Goal: Information Seeking & Learning: Understand process/instructions

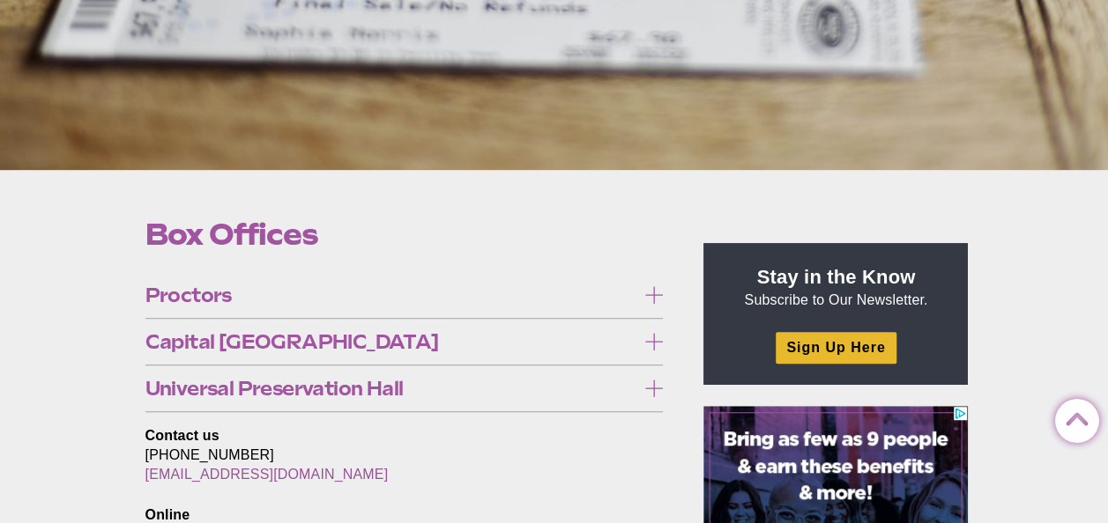
scroll to position [388, 0]
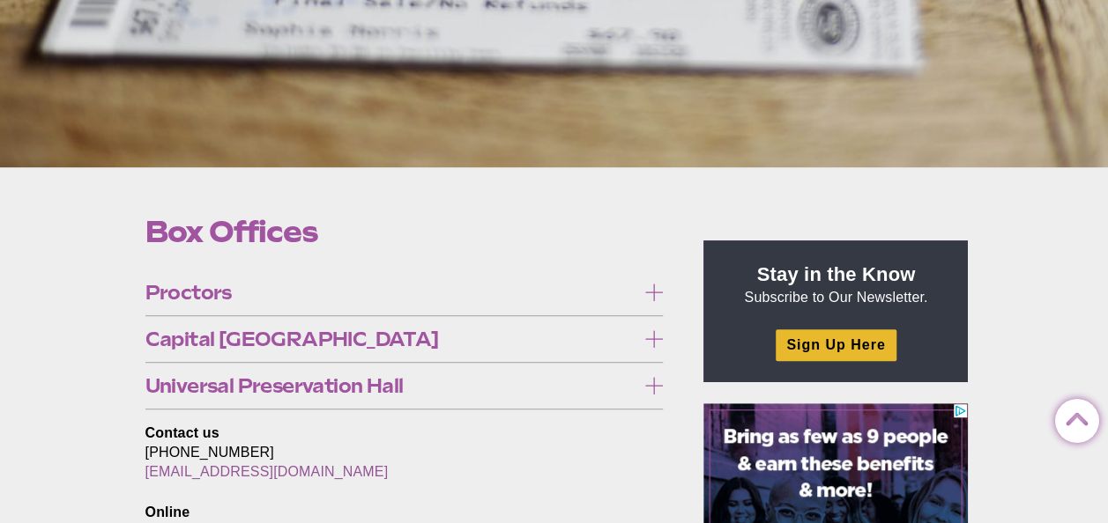
click at [658, 337] on icon at bounding box center [654, 339] width 18 height 18
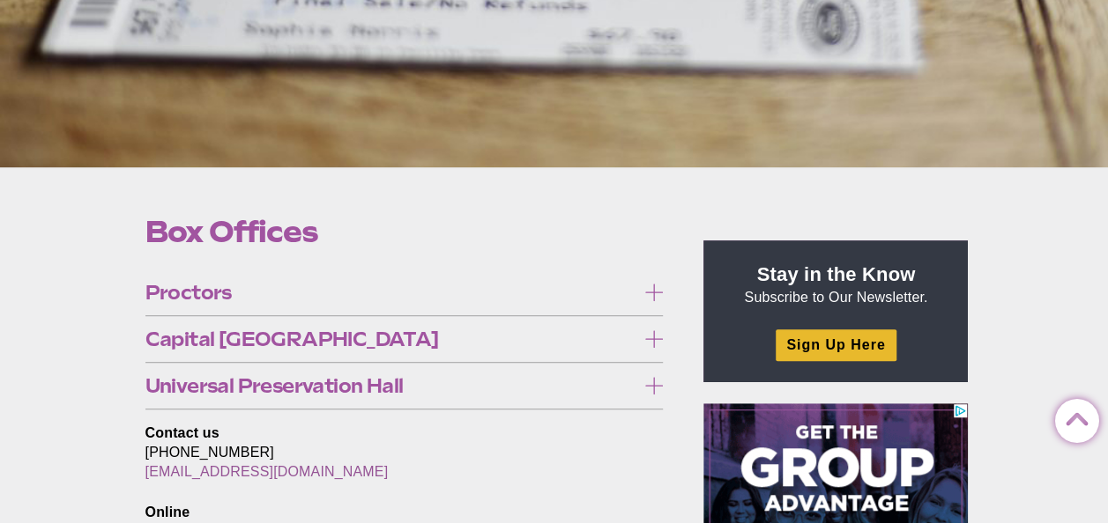
click at [658, 337] on icon at bounding box center [654, 339] width 18 height 18
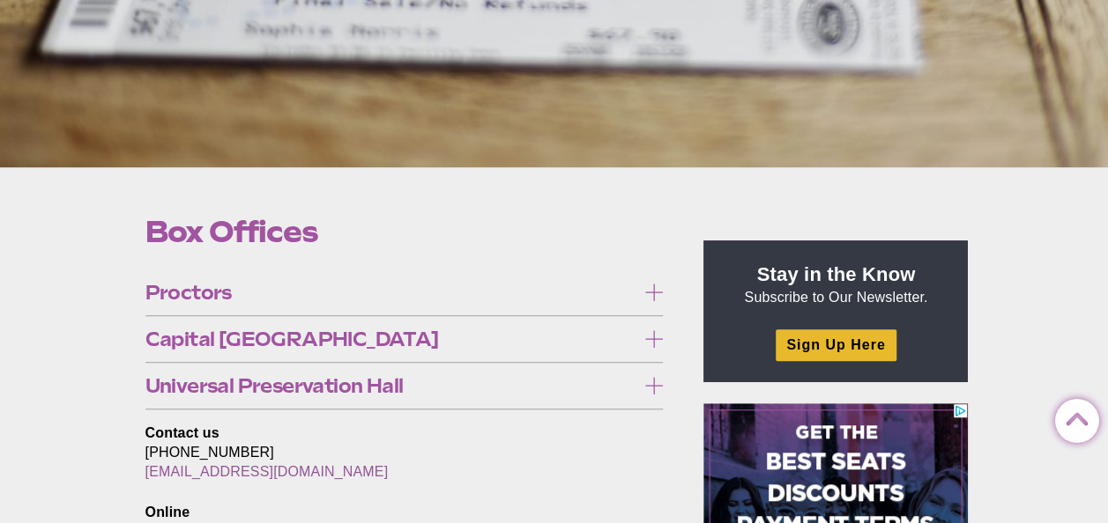
click at [658, 337] on icon at bounding box center [654, 339] width 18 height 18
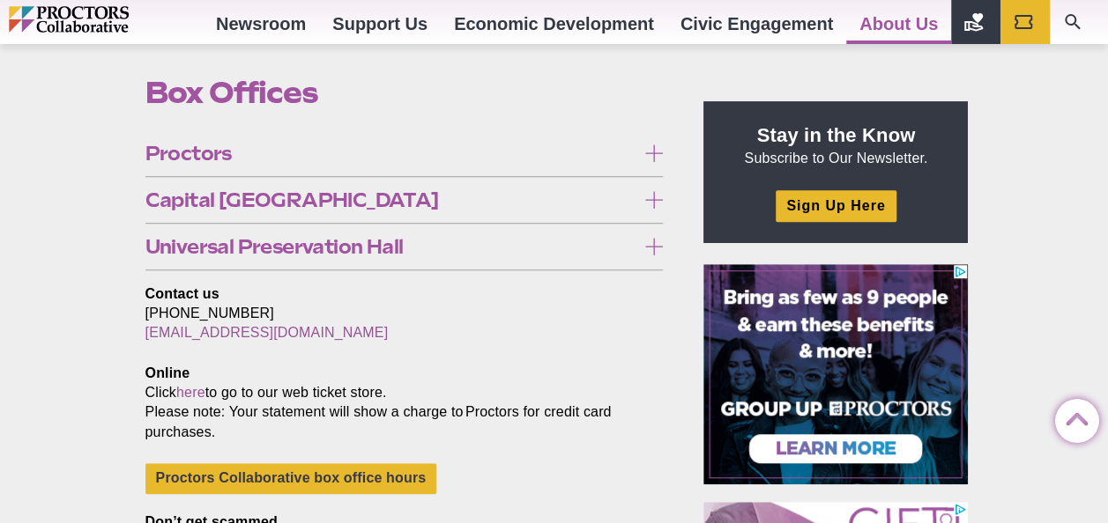
scroll to position [449, 0]
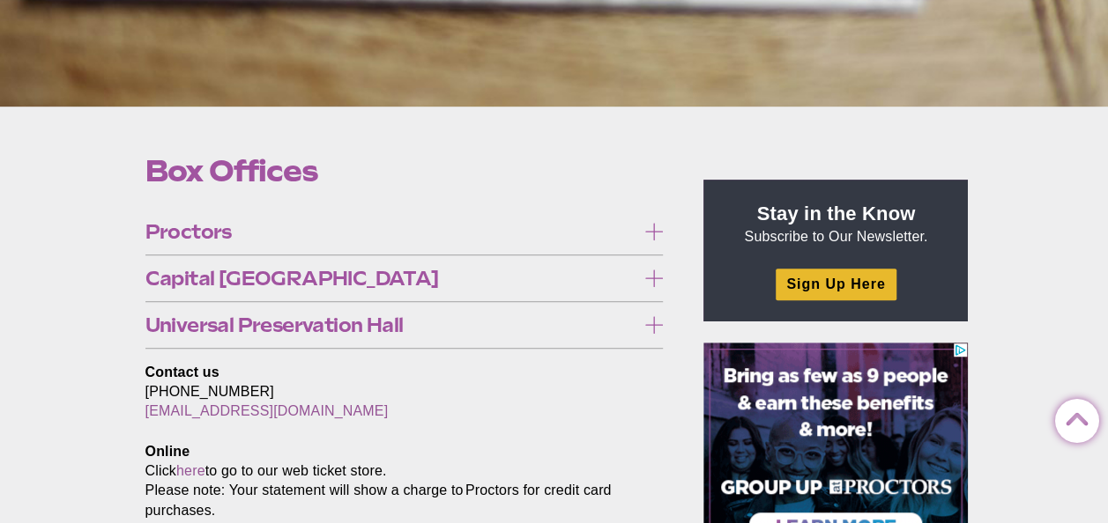
click at [650, 276] on icon at bounding box center [654, 279] width 18 height 18
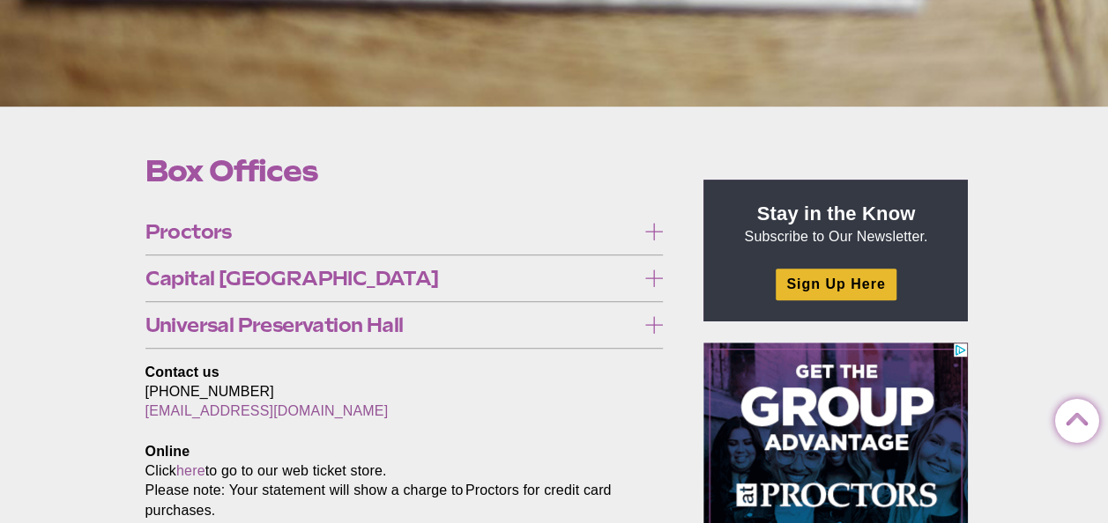
click at [657, 229] on icon at bounding box center [654, 232] width 18 height 18
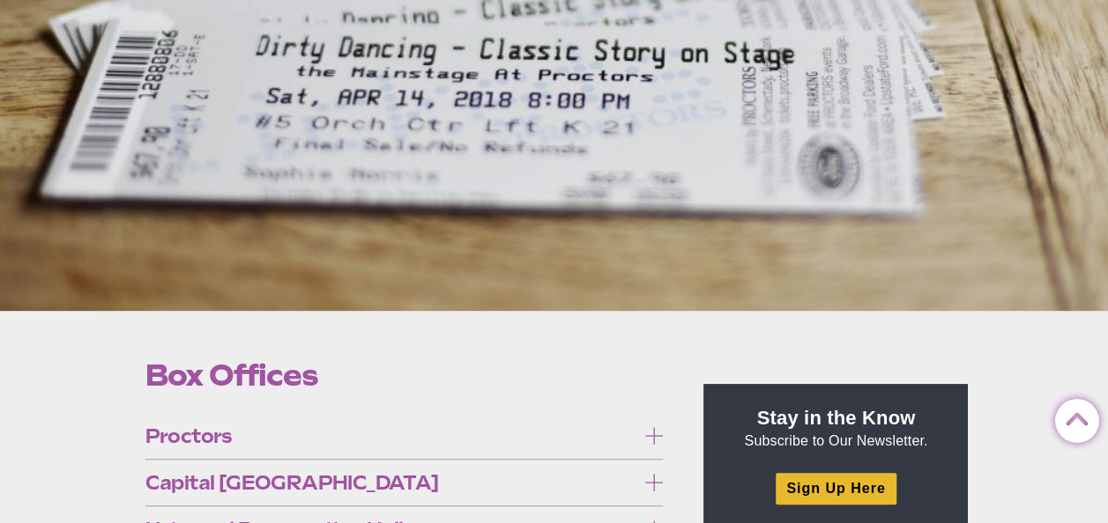
scroll to position [227, 0]
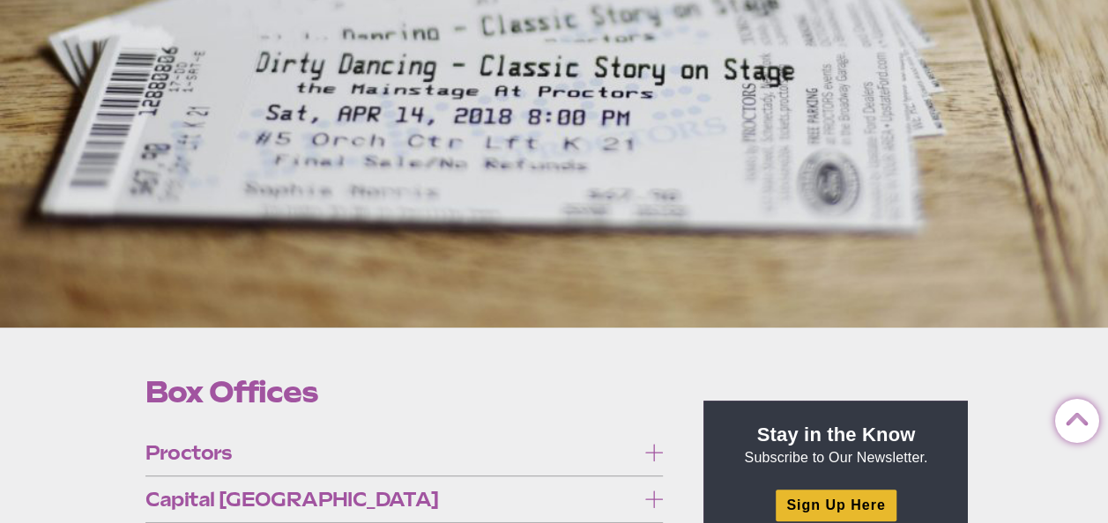
click at [194, 454] on span "Proctors" at bounding box center [390, 452] width 491 height 19
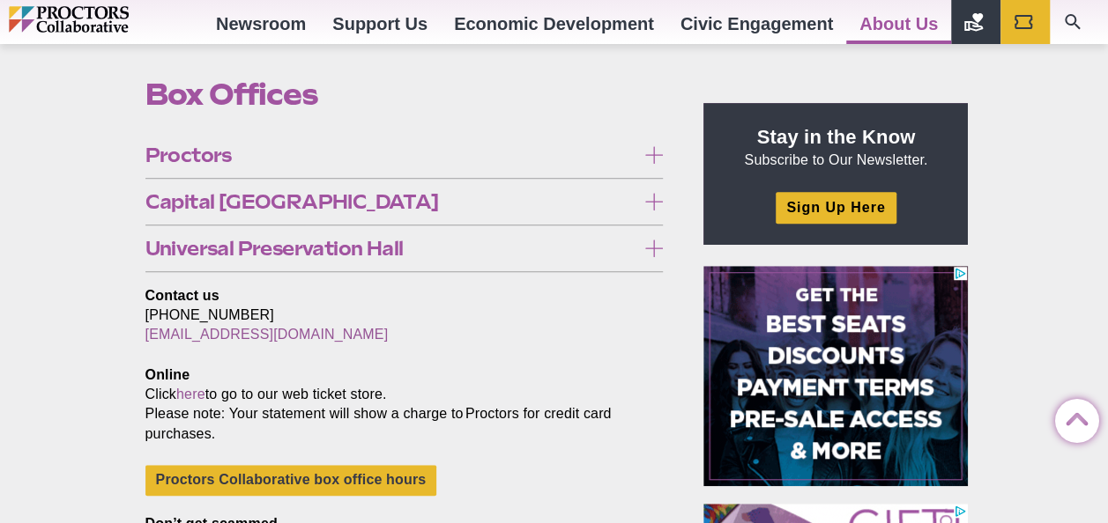
scroll to position [508, 0]
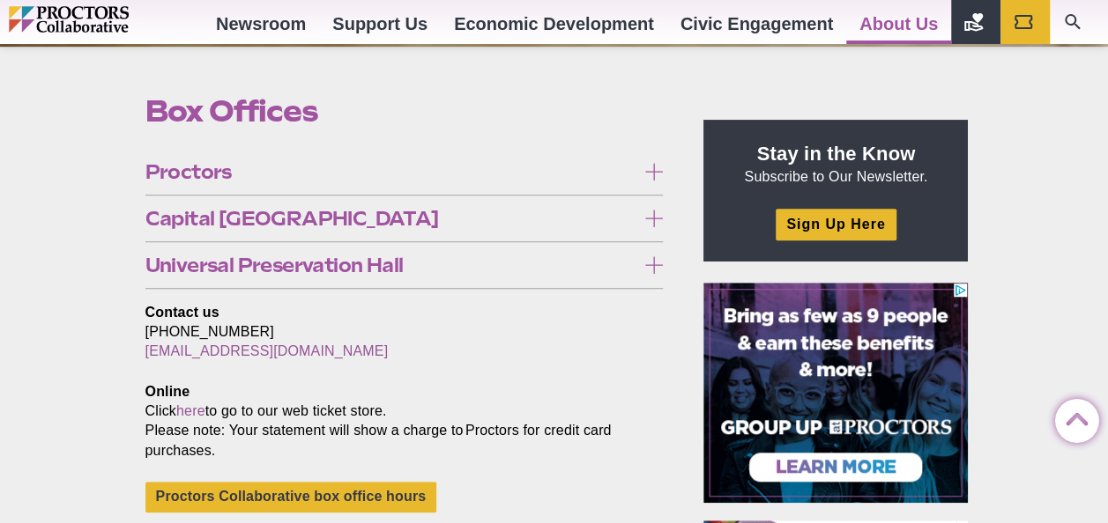
click at [204, 168] on span "Proctors" at bounding box center [390, 171] width 491 height 19
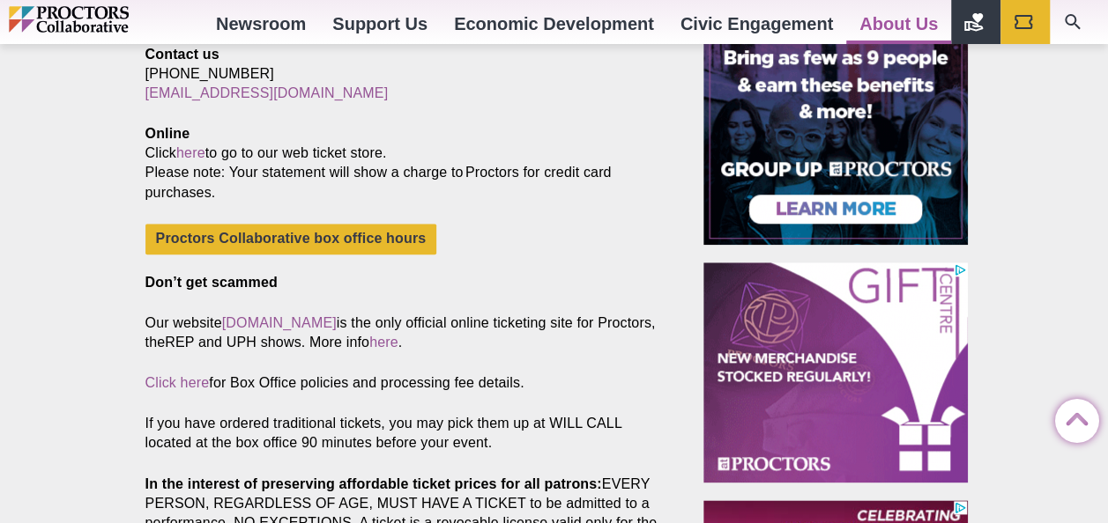
scroll to position [778, 0]
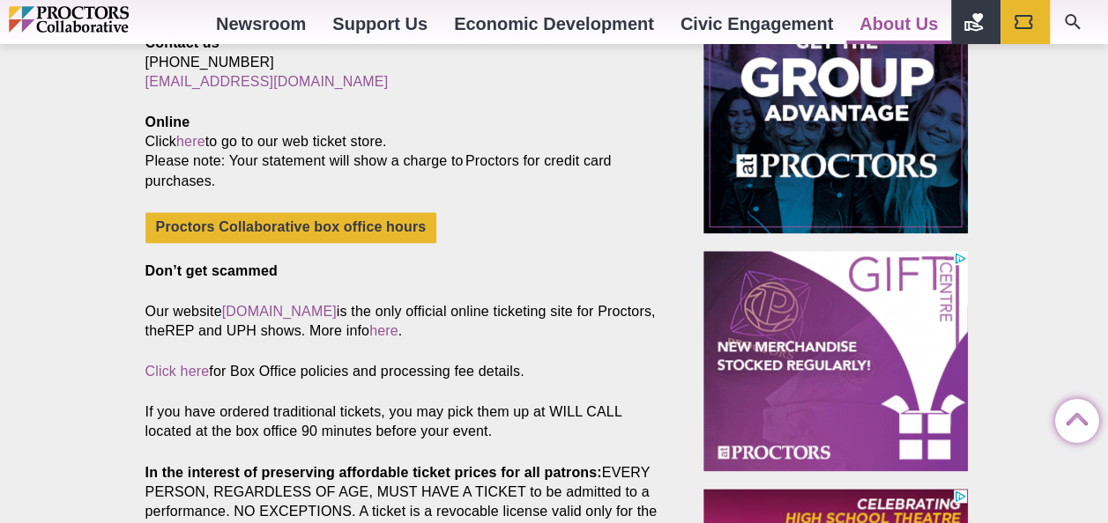
click at [182, 135] on link "theREP FAQ" at bounding box center [195, 119] width 100 height 31
